Goal: Task Accomplishment & Management: Manage account settings

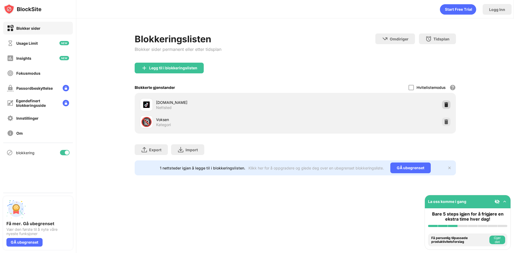
click at [447, 106] on img at bounding box center [446, 104] width 5 height 5
